Goal: Task Accomplishment & Management: Manage account settings

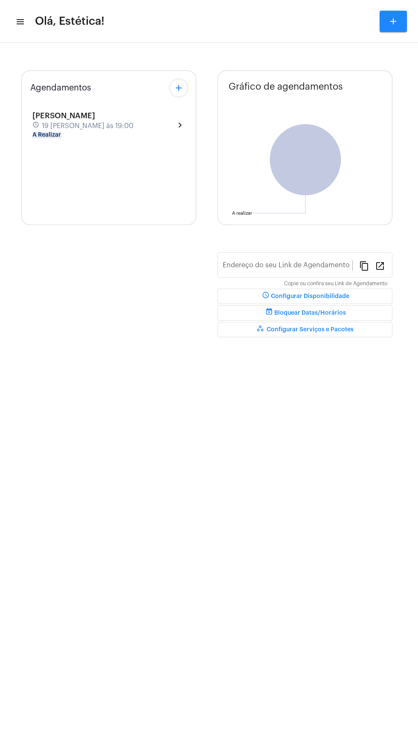
click at [157, 133] on div "[PERSON_NAME] schedule 19 [PERSON_NAME] às 19:00 A Realizar chevron_right" at bounding box center [108, 124] width 153 height 27
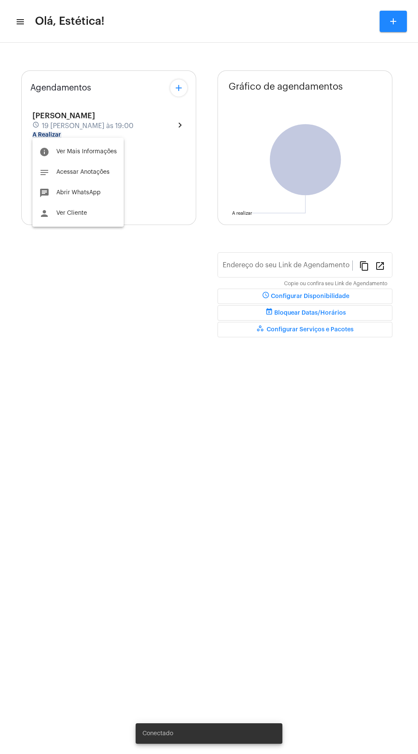
type input "[URL][DOMAIN_NAME]"
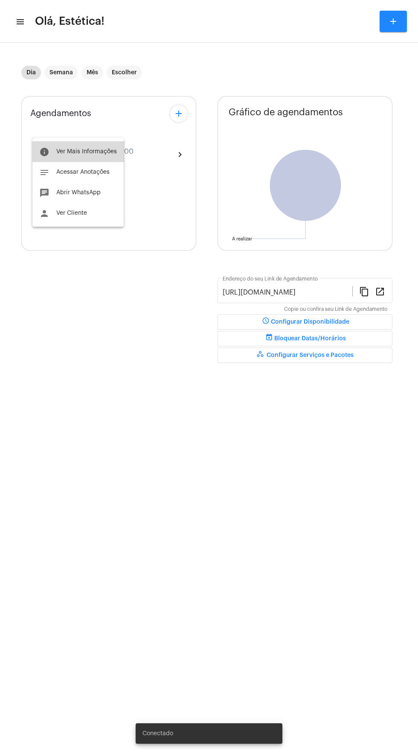
click at [111, 160] on button "info Ver Mais Informações" at bounding box center [77, 151] width 91 height 20
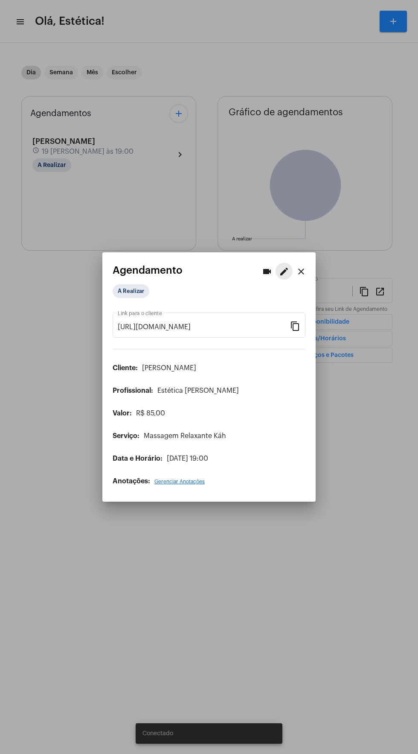
click at [285, 266] on mat-icon "edit" at bounding box center [284, 271] width 10 height 10
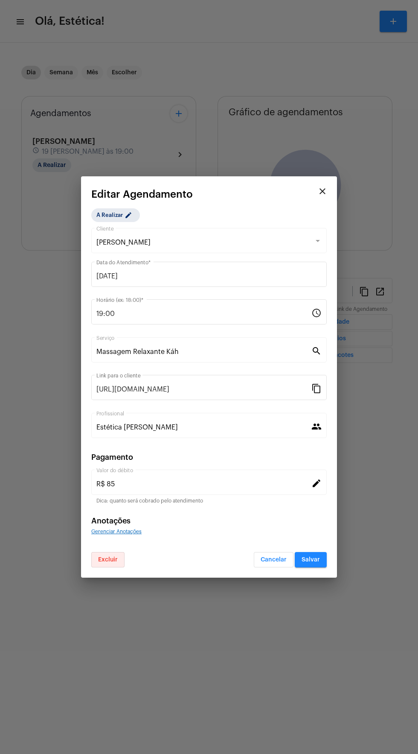
click at [114, 557] on span "Excluir" at bounding box center [108, 559] width 20 height 6
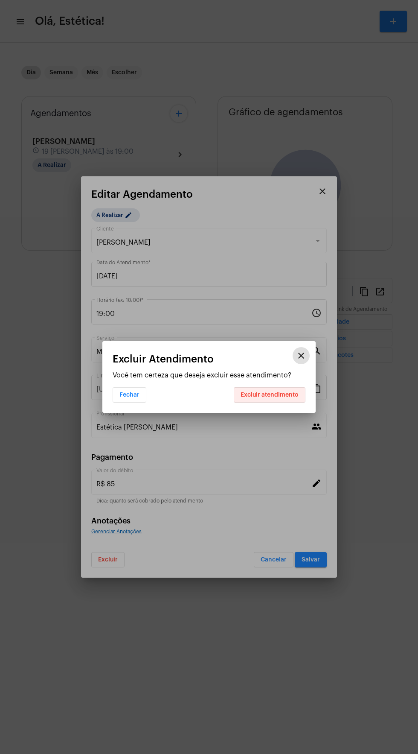
click at [283, 391] on button "Excluir atendimento" at bounding box center [270, 394] width 72 height 15
